Goal: Transaction & Acquisition: Purchase product/service

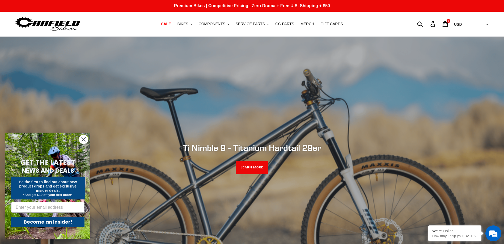
click at [195, 26] on button "BIKES .cls-1{fill:#231f20}" at bounding box center [185, 23] width 20 height 7
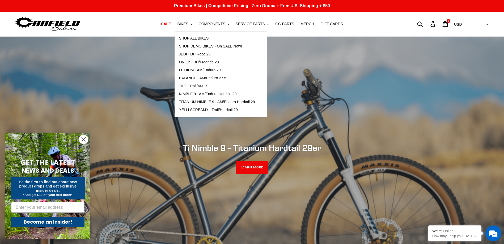
click at [198, 86] on span "TILT - Trail/AM 29" at bounding box center [193, 86] width 29 height 5
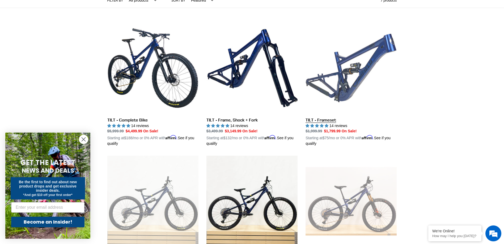
click at [329, 88] on link "TILT - Frameset" at bounding box center [351, 85] width 91 height 124
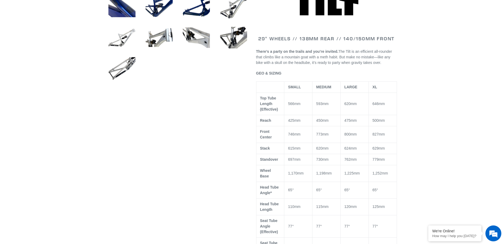
select select "highest-rating"
